Goal: Check status: Check status

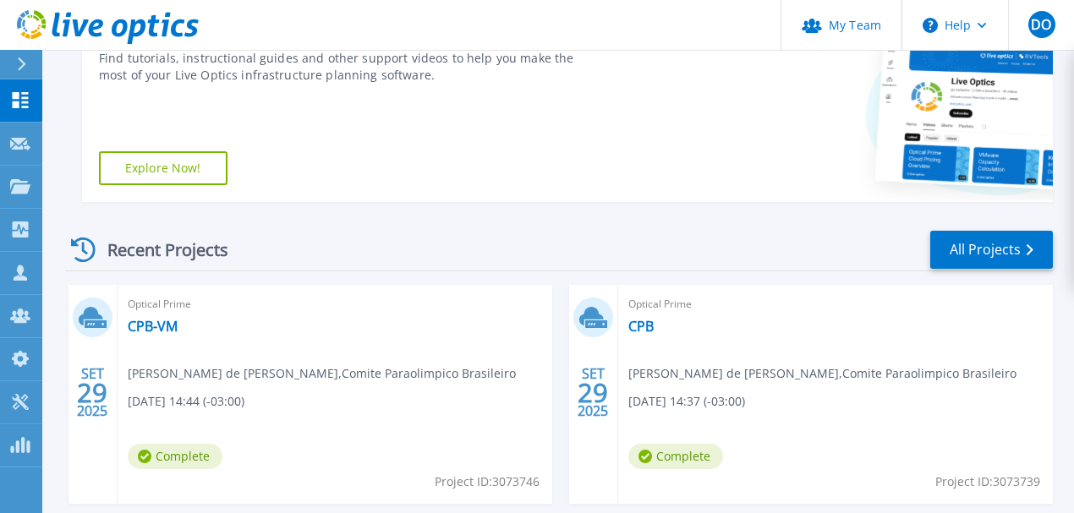
scroll to position [451, 0]
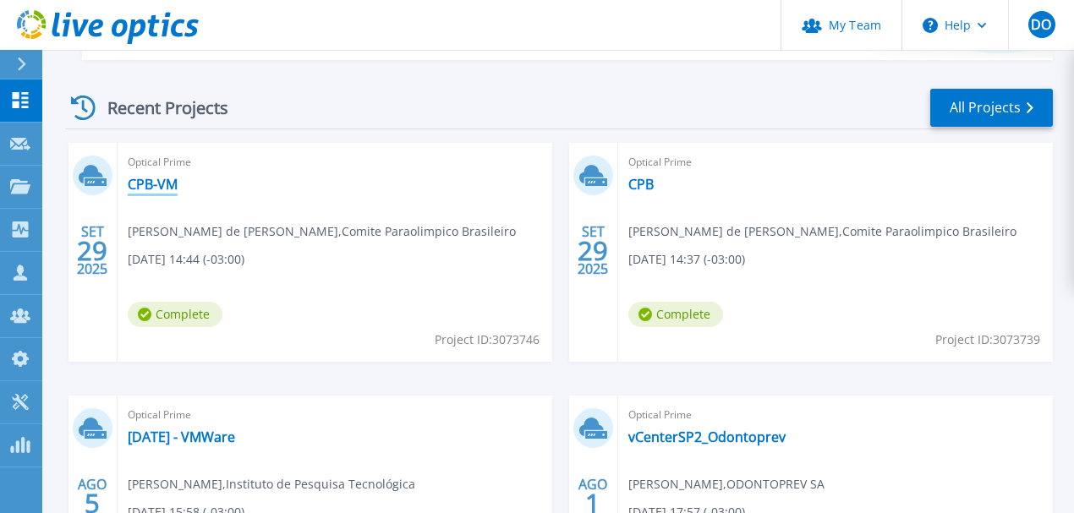
click at [154, 185] on link "CPB-VM" at bounding box center [153, 184] width 50 height 17
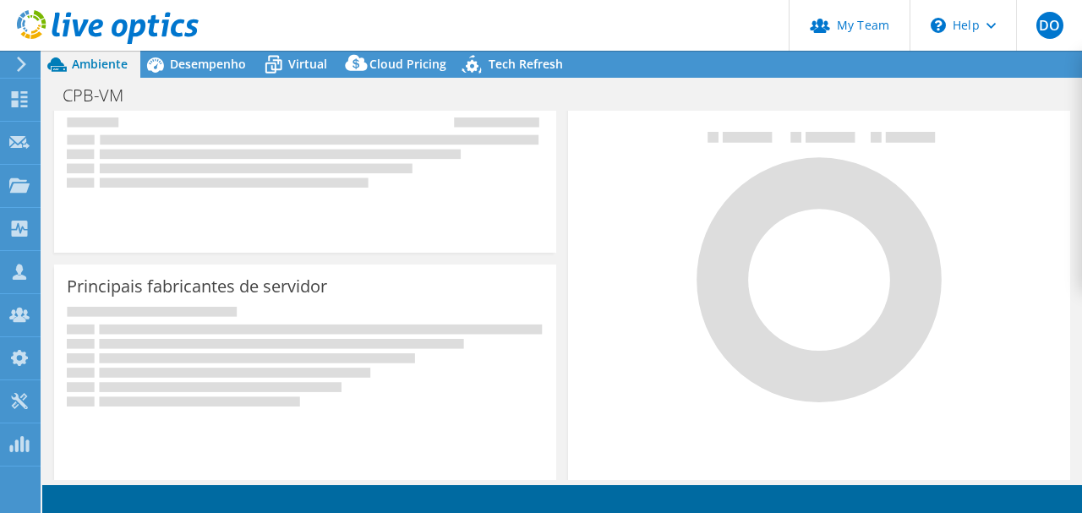
select select "USD"
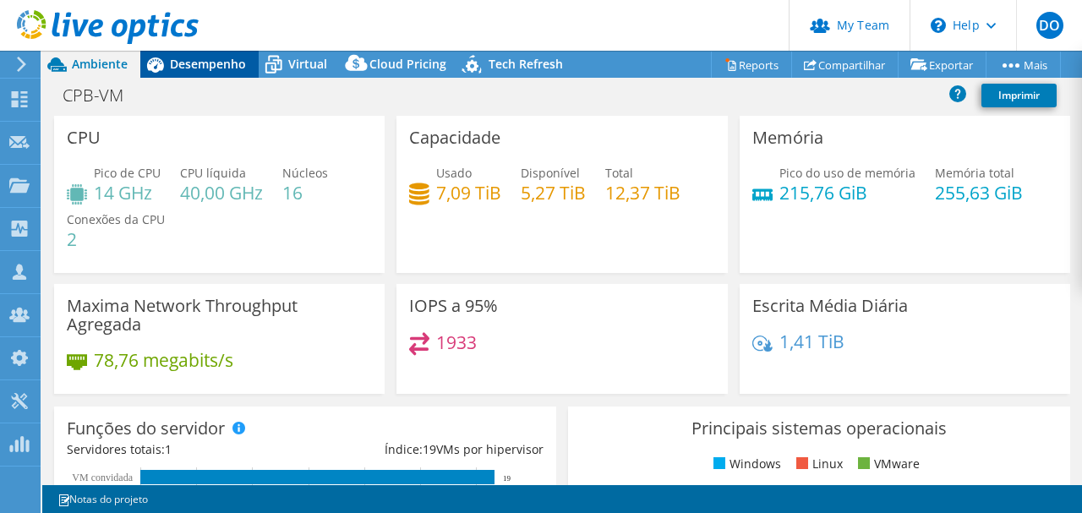
click at [216, 61] on span "Desempenho" at bounding box center [208, 64] width 76 height 16
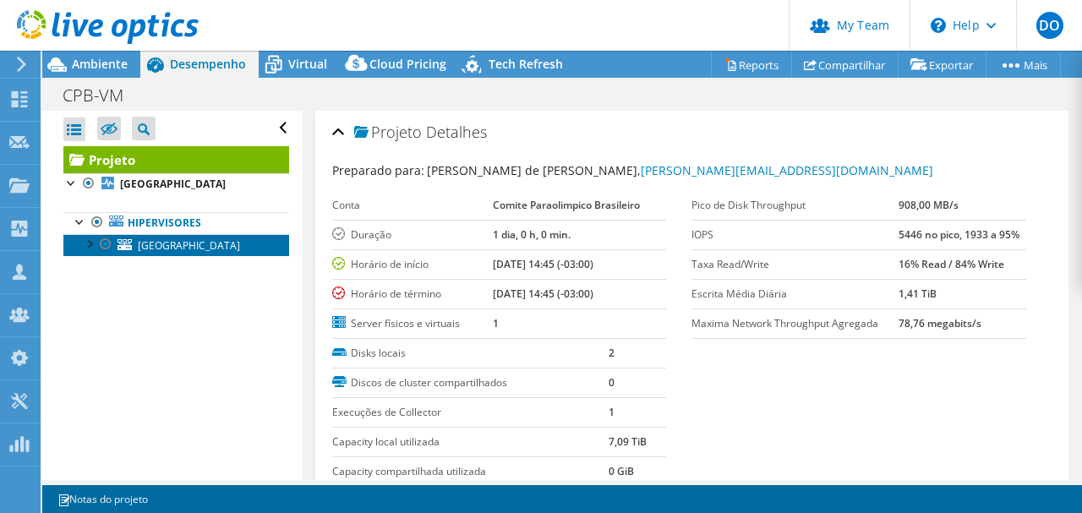
click at [152, 242] on span "[GEOGRAPHIC_DATA]" at bounding box center [189, 245] width 102 height 14
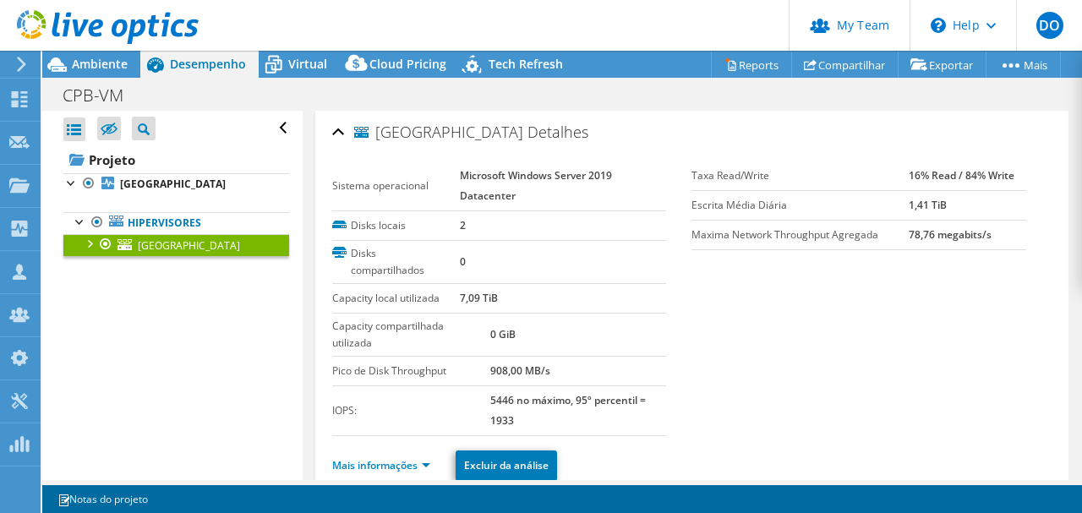
scroll to position [112, 0]
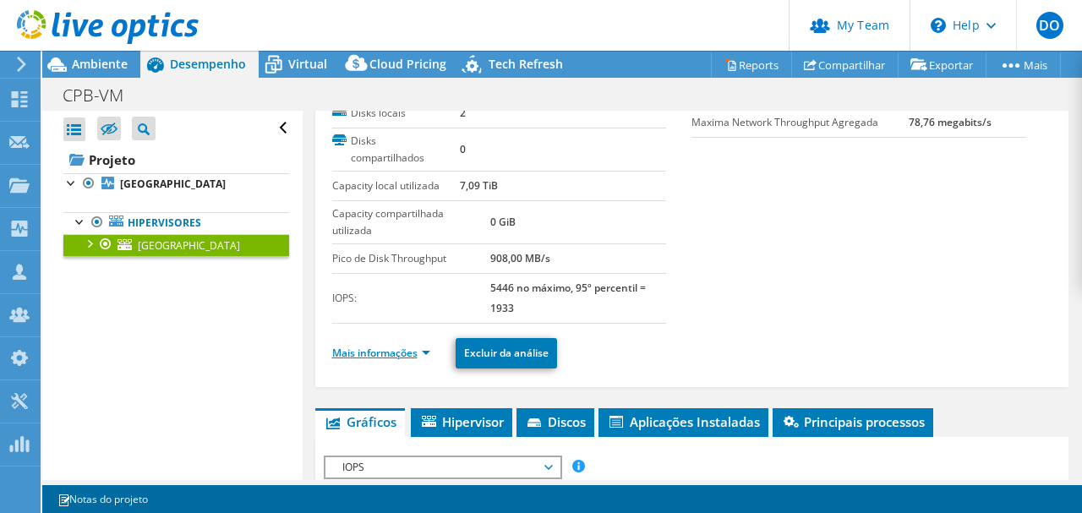
click at [428, 346] on link "Mais informações" at bounding box center [381, 353] width 98 height 14
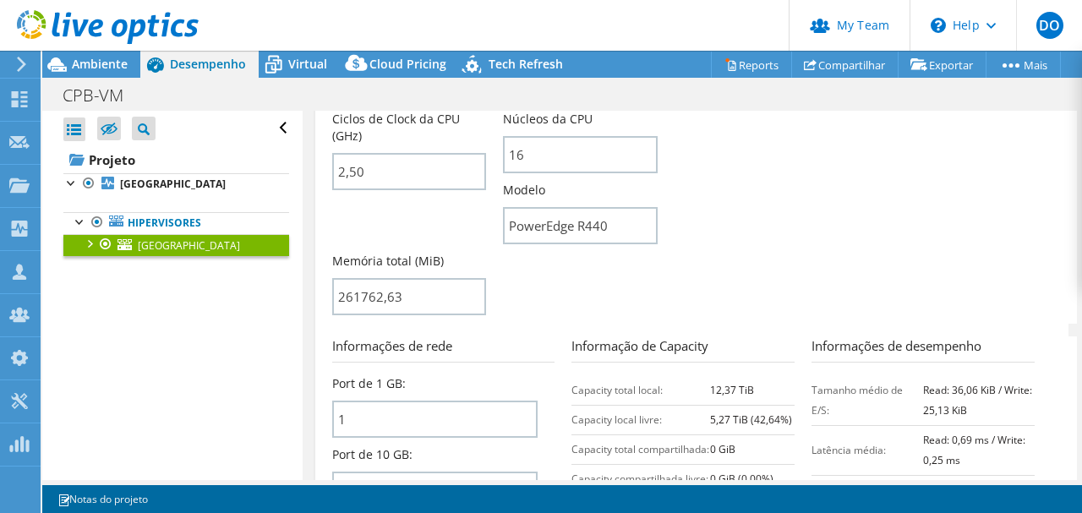
scroll to position [676, 0]
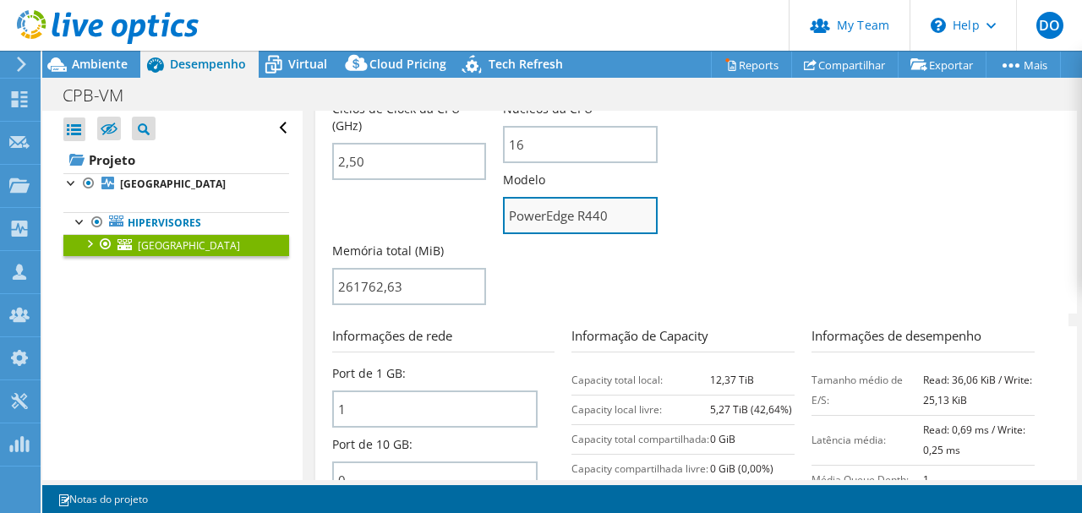
drag, startPoint x: 614, startPoint y: 213, endPoint x: 501, endPoint y: 196, distance: 113.7
click at [503, 197] on input "PowerEdge R440" at bounding box center [580, 215] width 155 height 37
click at [802, 244] on section "Informações do servidor Nome do servidor BRASIL Descrição da CPU Intel(R) Xeon(…" at bounding box center [696, 73] width 728 height 482
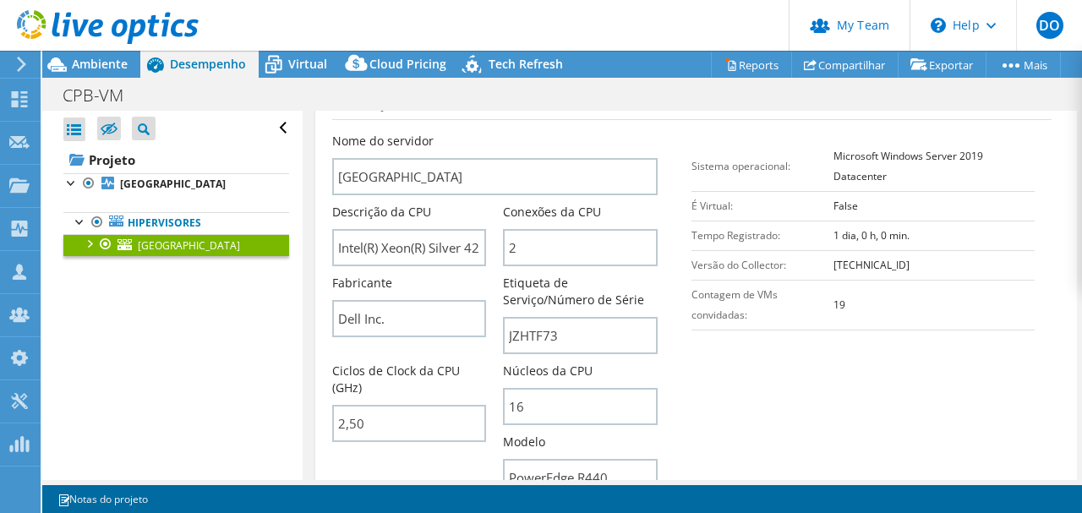
scroll to position [394, 0]
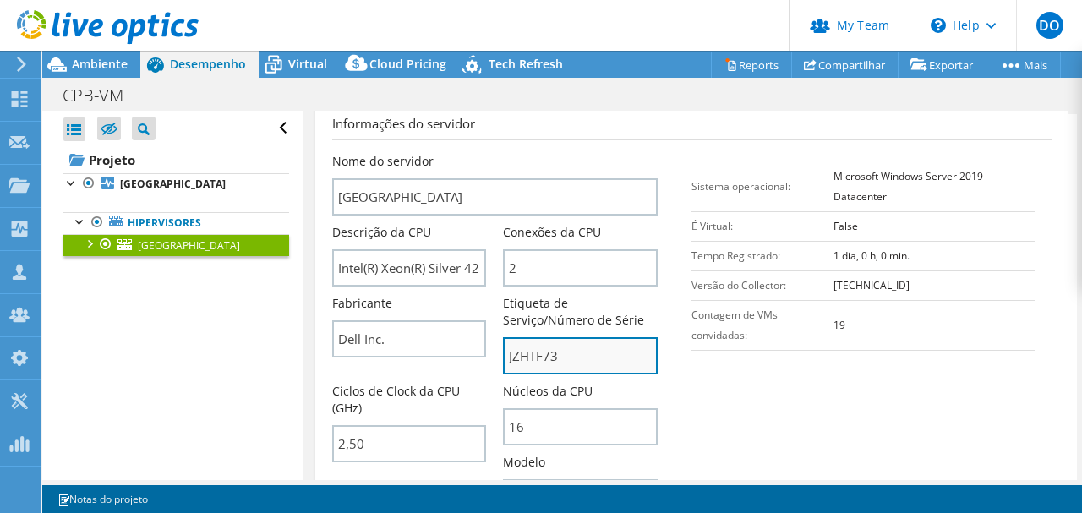
drag, startPoint x: 568, startPoint y: 359, endPoint x: 505, endPoint y: 350, distance: 64.0
click at [505, 350] on input "JZHTF73" at bounding box center [580, 355] width 155 height 37
click at [690, 364] on section "Informações do servidor Nome do servidor BRASIL Descrição da CPU Intel(R) Xeon(…" at bounding box center [696, 355] width 728 height 482
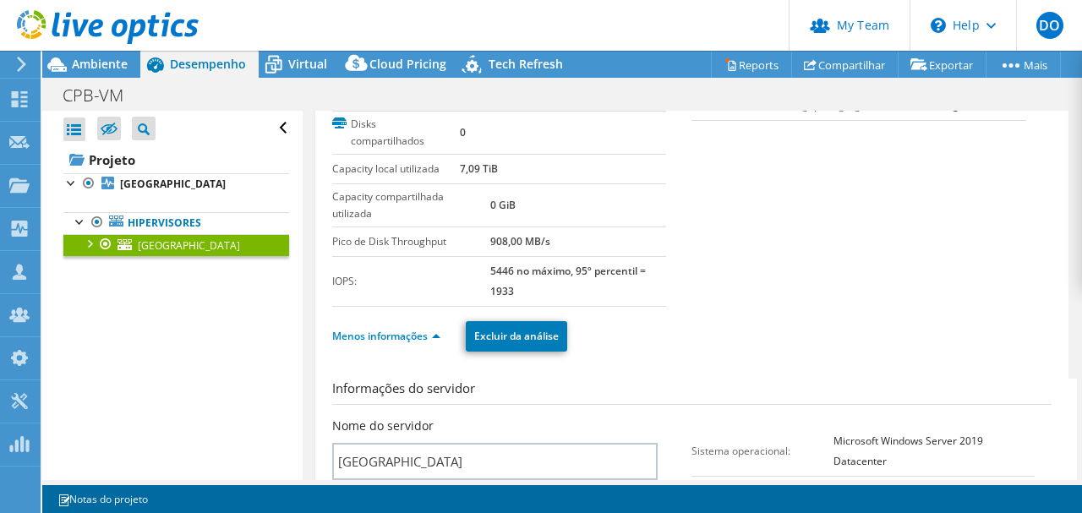
scroll to position [0, 0]
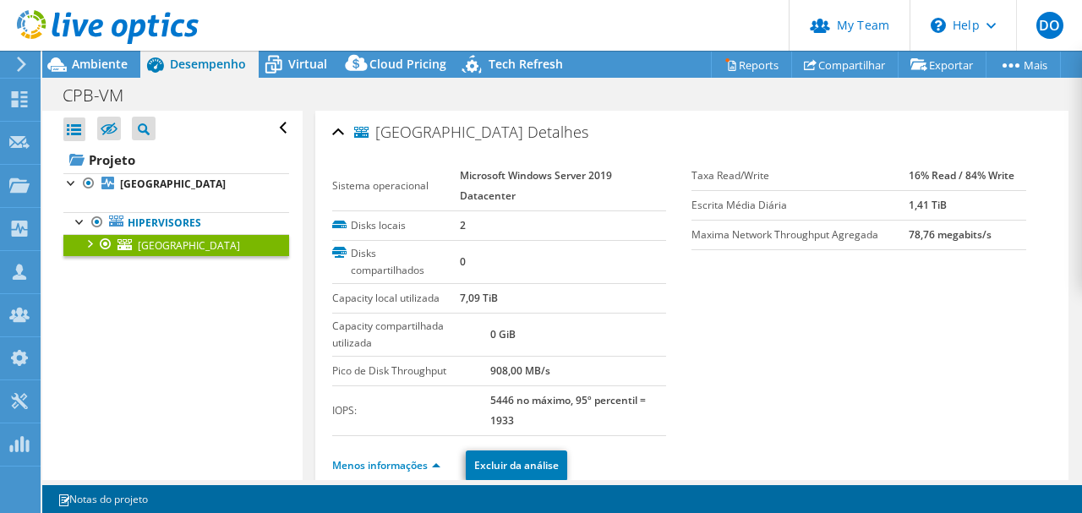
click at [606, 121] on div "[GEOGRAPHIC_DATA] Detalhes" at bounding box center [692, 133] width 720 height 36
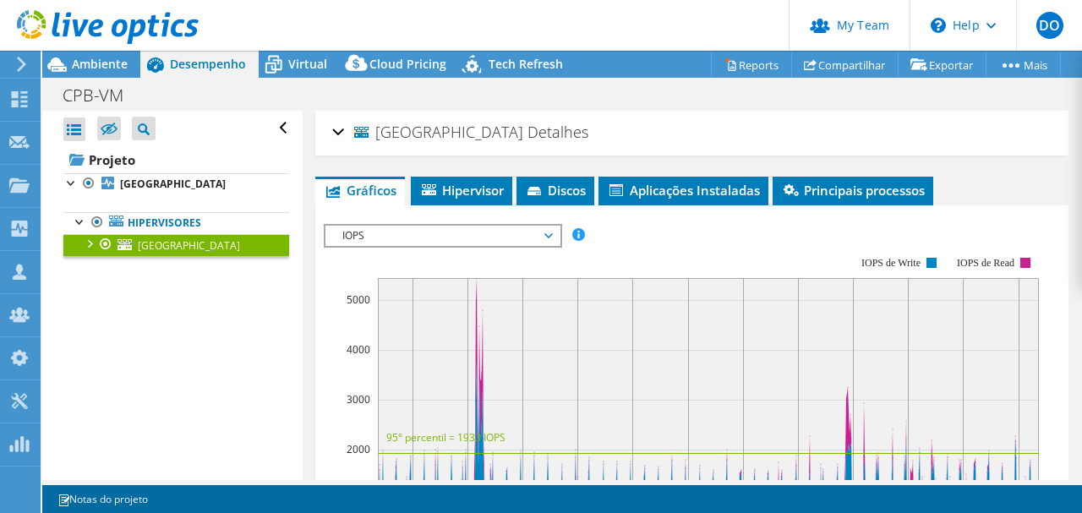
click at [338, 132] on div "[GEOGRAPHIC_DATA] Detalhes" at bounding box center [692, 133] width 720 height 36
